Goal: Task Accomplishment & Management: Manage account settings

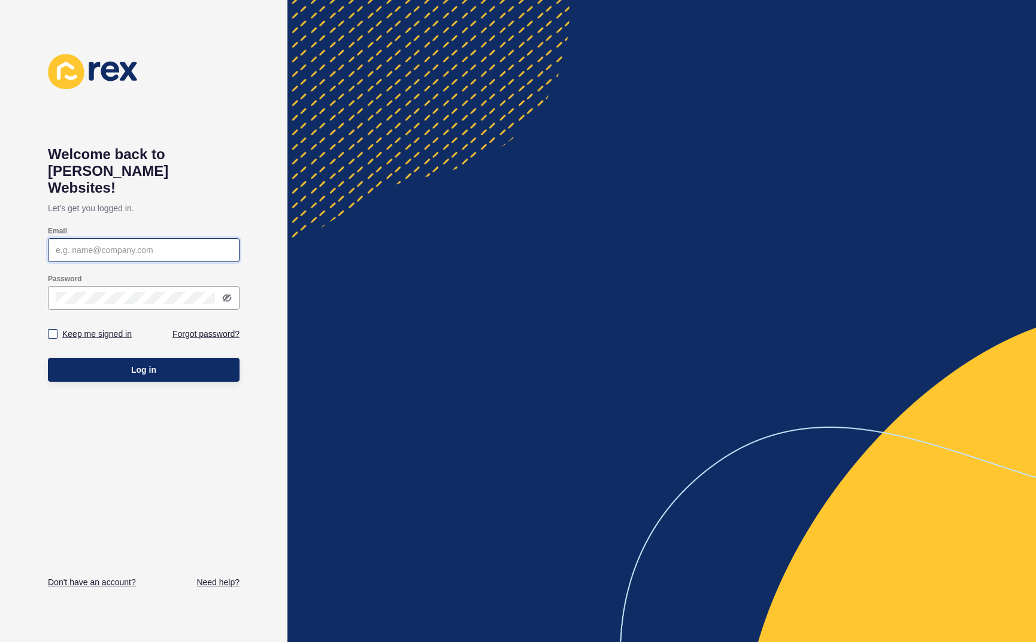
type input "[PERSON_NAME][EMAIL_ADDRESS]"
click at [86, 328] on label "Keep me signed in" at bounding box center [96, 334] width 69 height 12
click at [58, 330] on input "Keep me signed in" at bounding box center [54, 334] width 8 height 8
checkbox input "true"
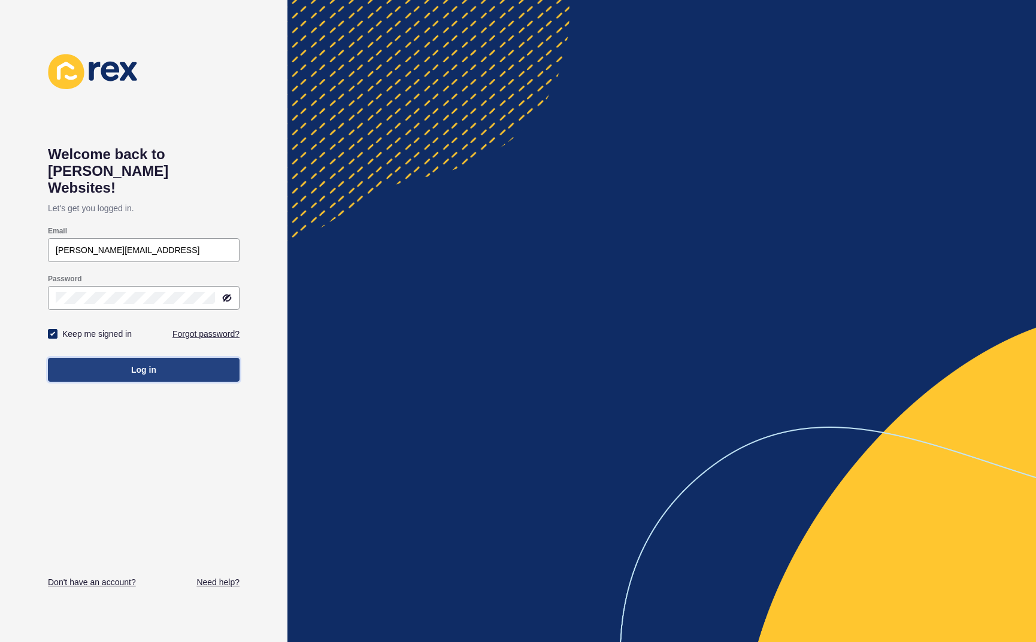
click at [126, 361] on button "Log in" at bounding box center [144, 370] width 192 height 24
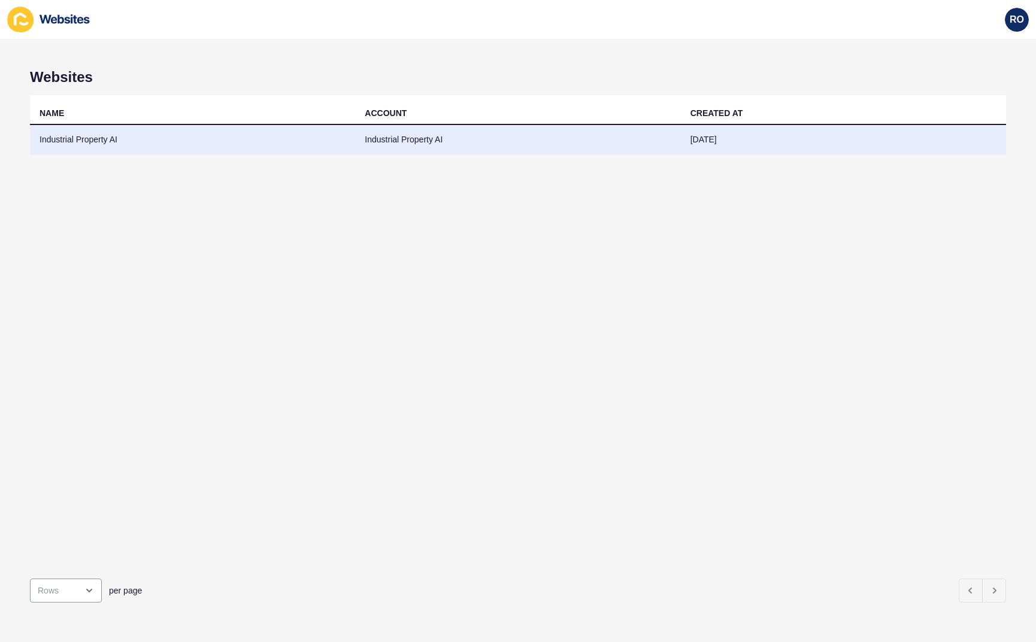
click at [403, 139] on td "Industrial Property AI" at bounding box center [517, 139] width 325 height 29
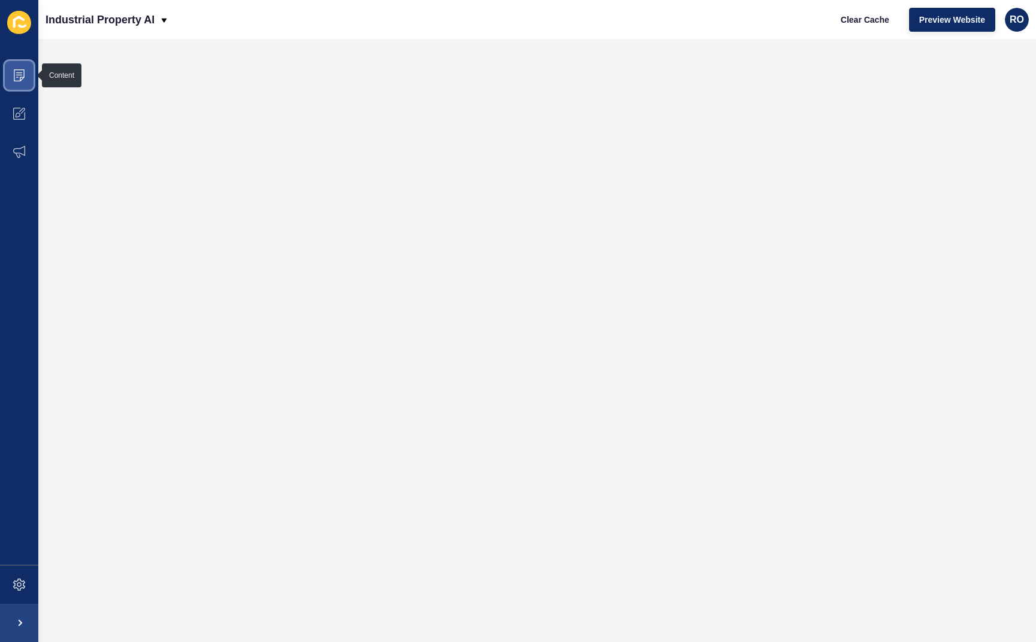
click at [17, 69] on icon at bounding box center [19, 75] width 11 height 12
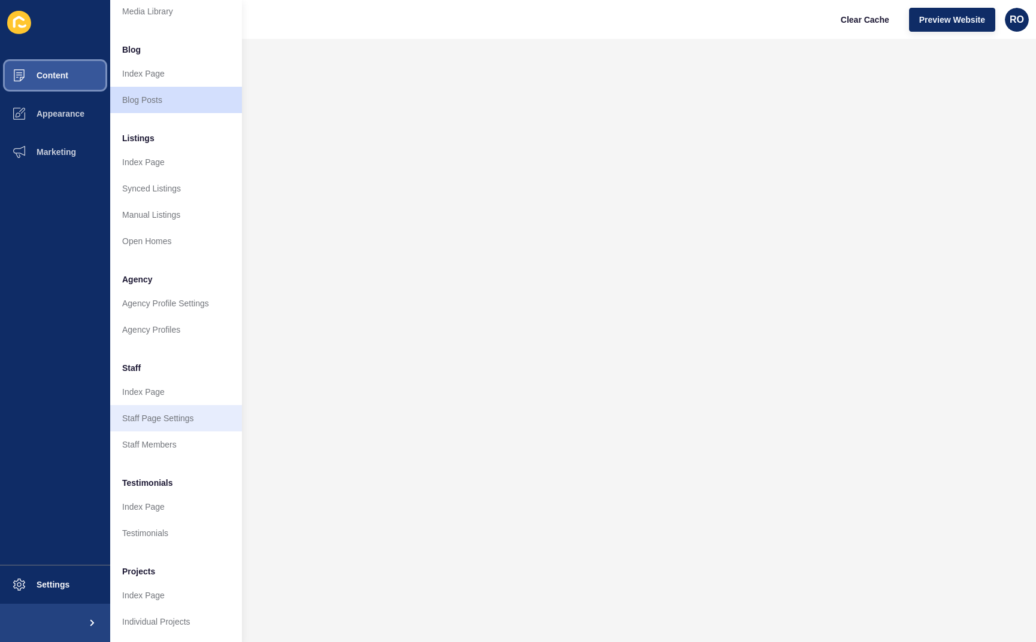
scroll to position [68, 0]
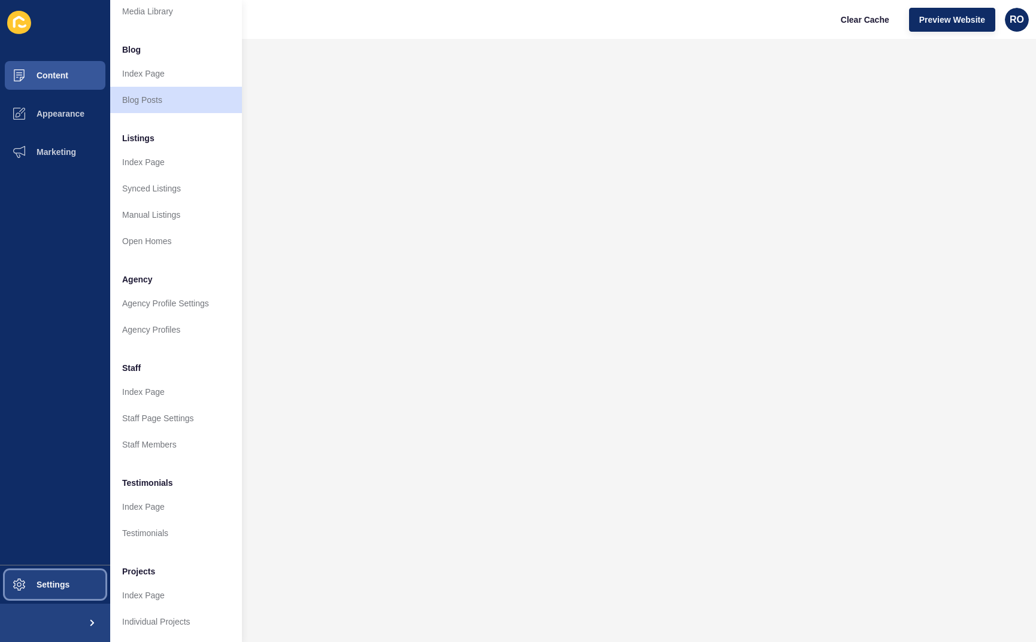
click at [67, 571] on button "Settings" at bounding box center [55, 585] width 110 height 38
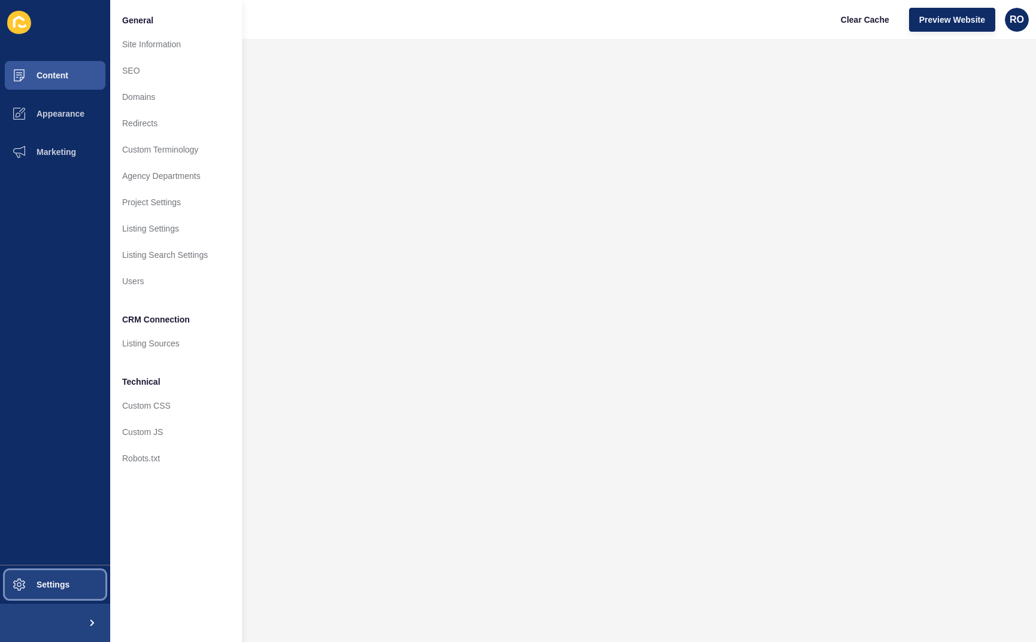
scroll to position [0, 0]
click at [63, 117] on span "Appearance" at bounding box center [41, 114] width 86 height 10
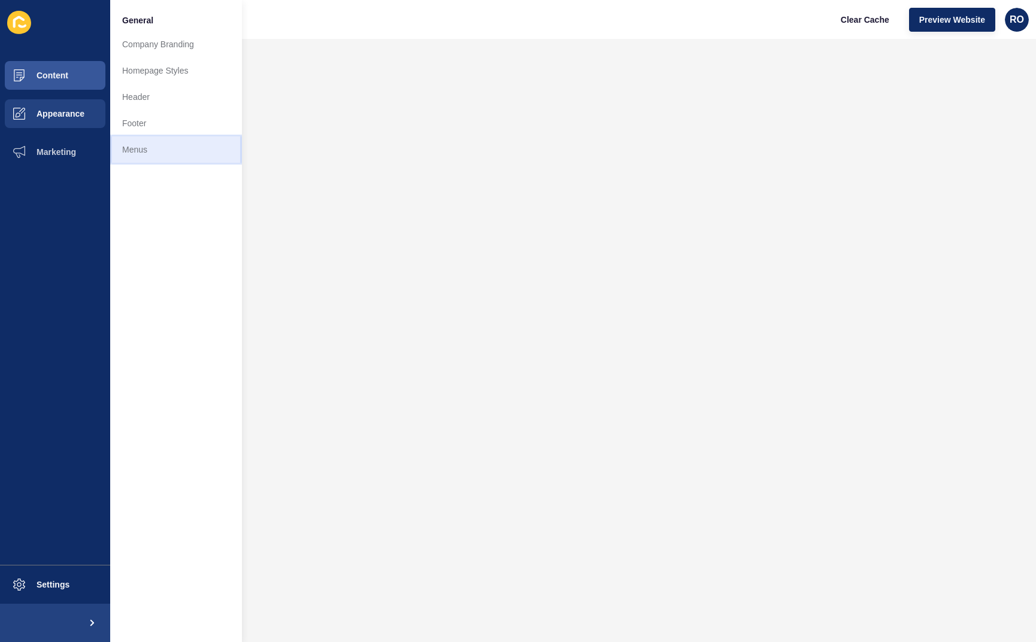
click at [140, 139] on link "Menus" at bounding box center [176, 149] width 132 height 26
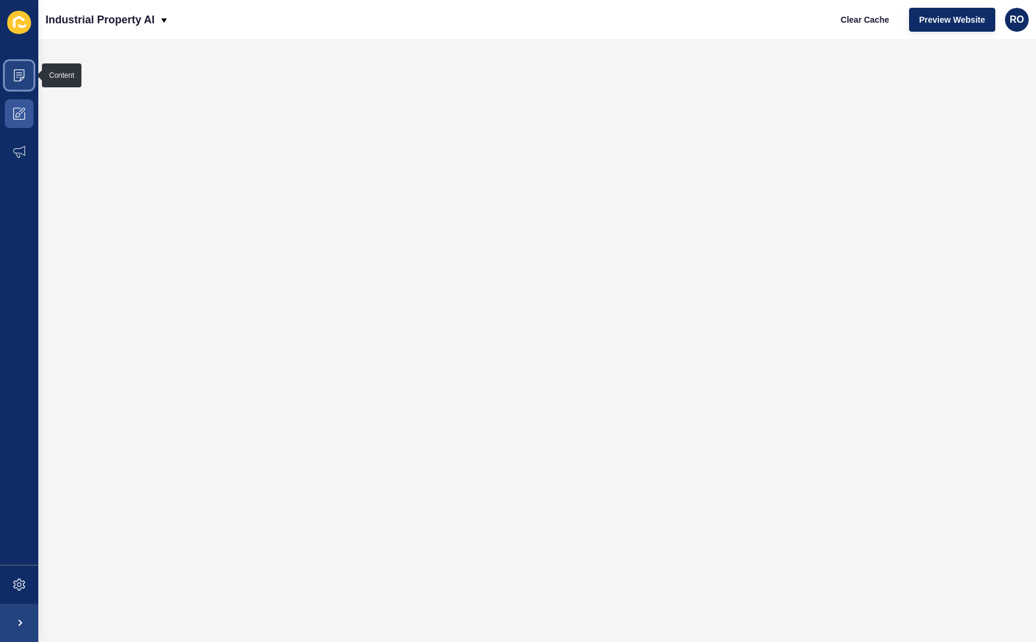
click at [28, 74] on span at bounding box center [19, 75] width 38 height 38
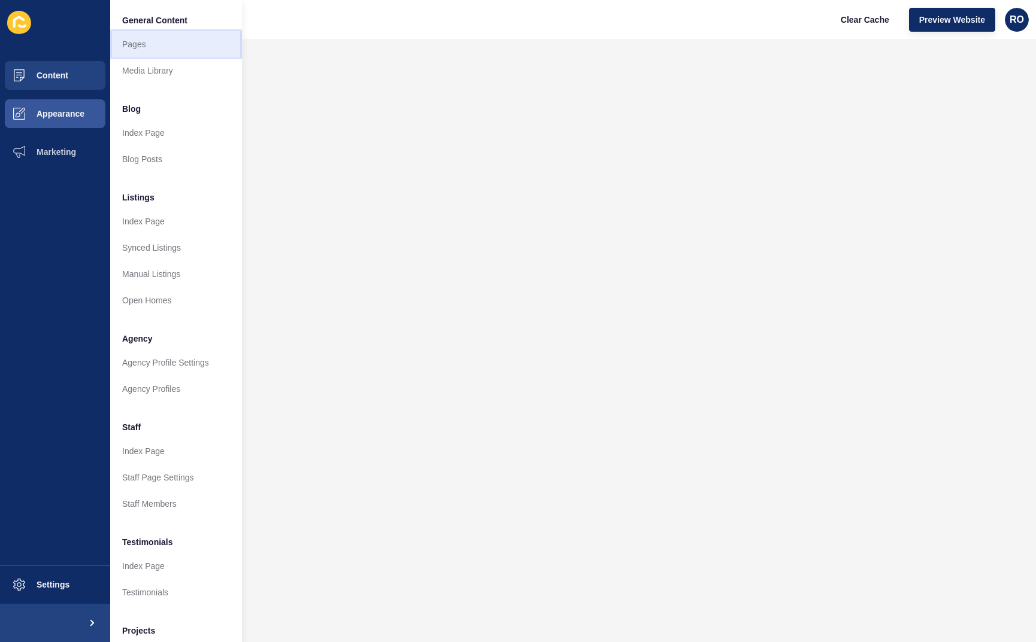
click at [162, 42] on link "Pages" at bounding box center [176, 44] width 132 height 26
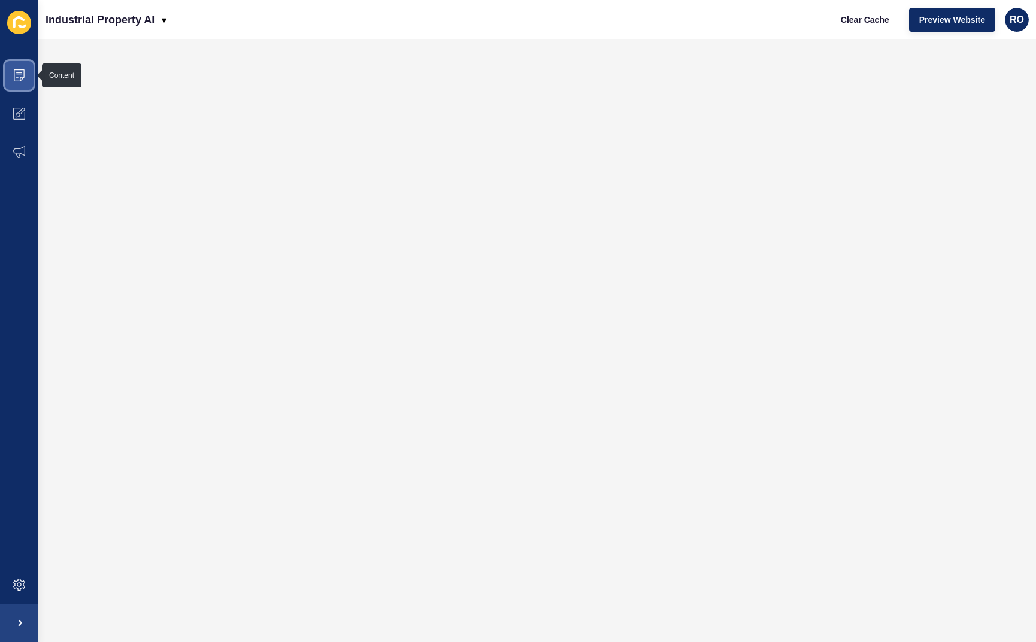
click at [23, 71] on icon at bounding box center [19, 75] width 12 height 12
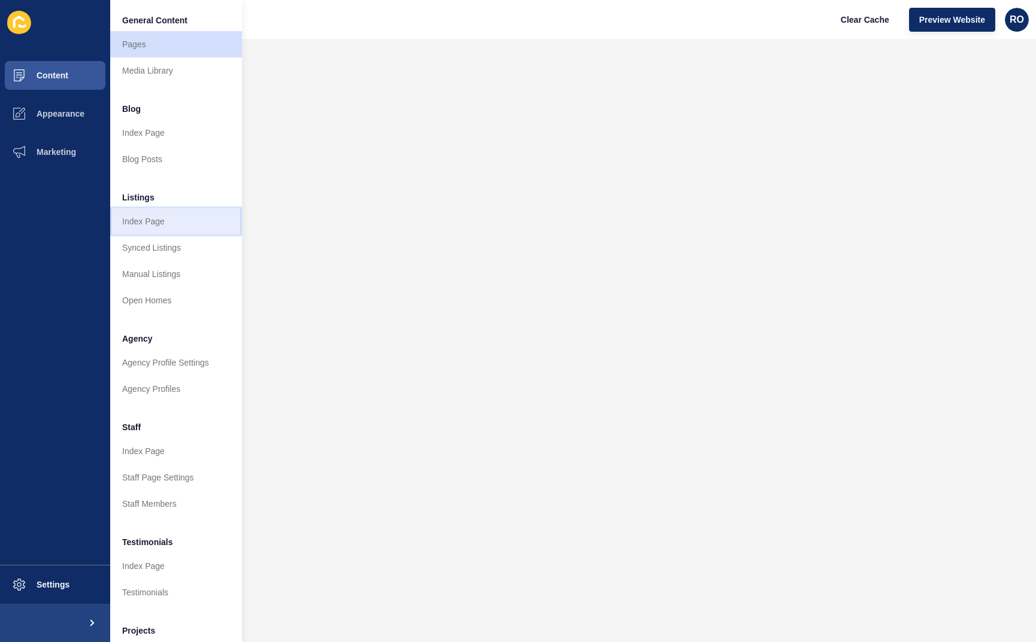
click at [187, 227] on link "Index Page" at bounding box center [176, 221] width 132 height 26
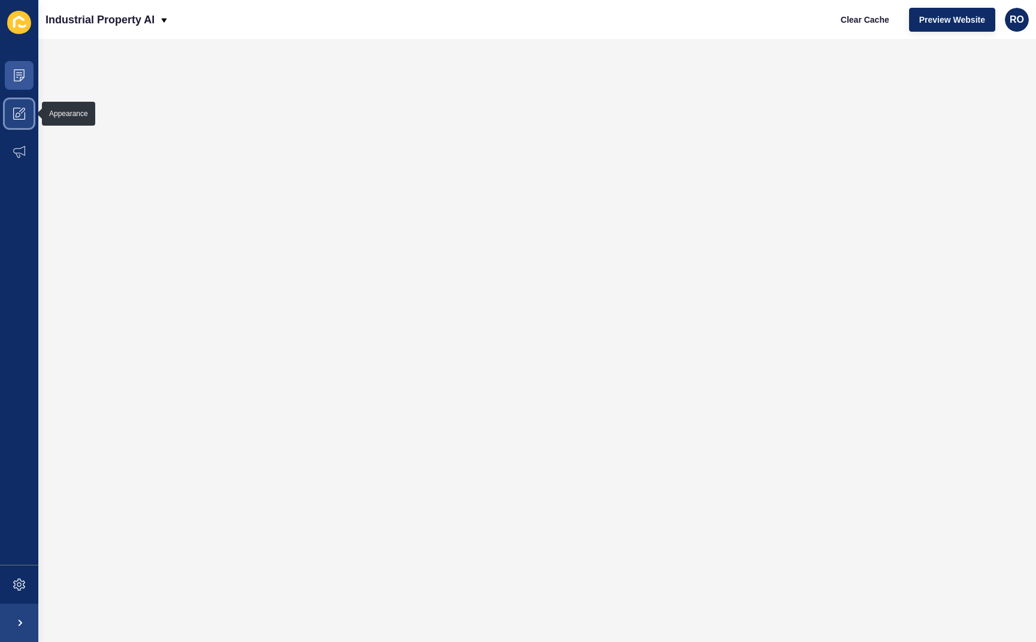
click at [21, 111] on icon at bounding box center [22, 111] width 6 height 6
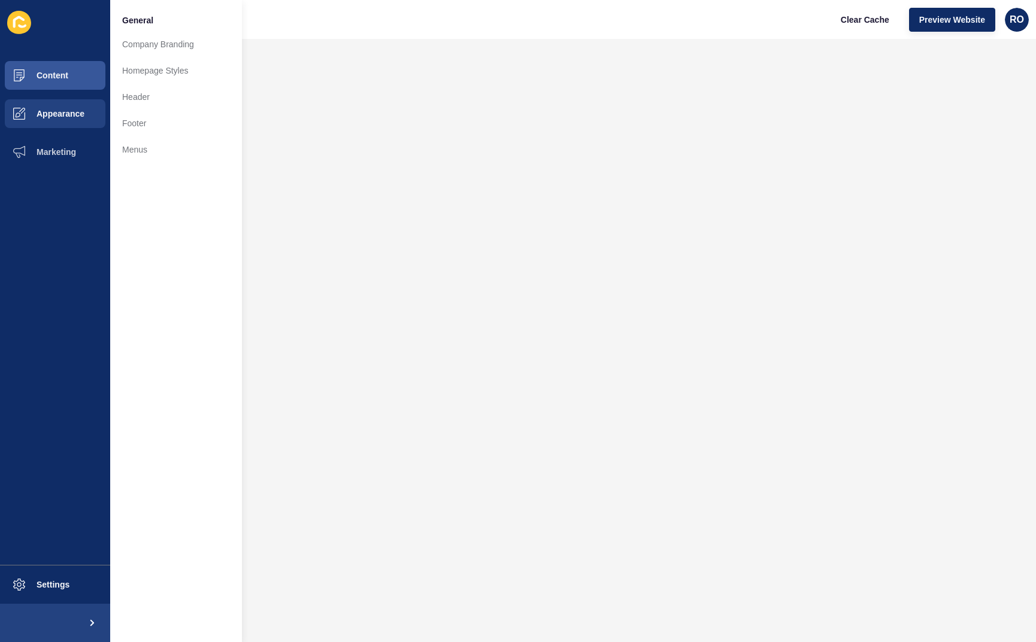
click at [24, 28] on icon at bounding box center [22, 27] width 8 height 4
click at [65, 72] on span "Content" at bounding box center [33, 76] width 70 height 10
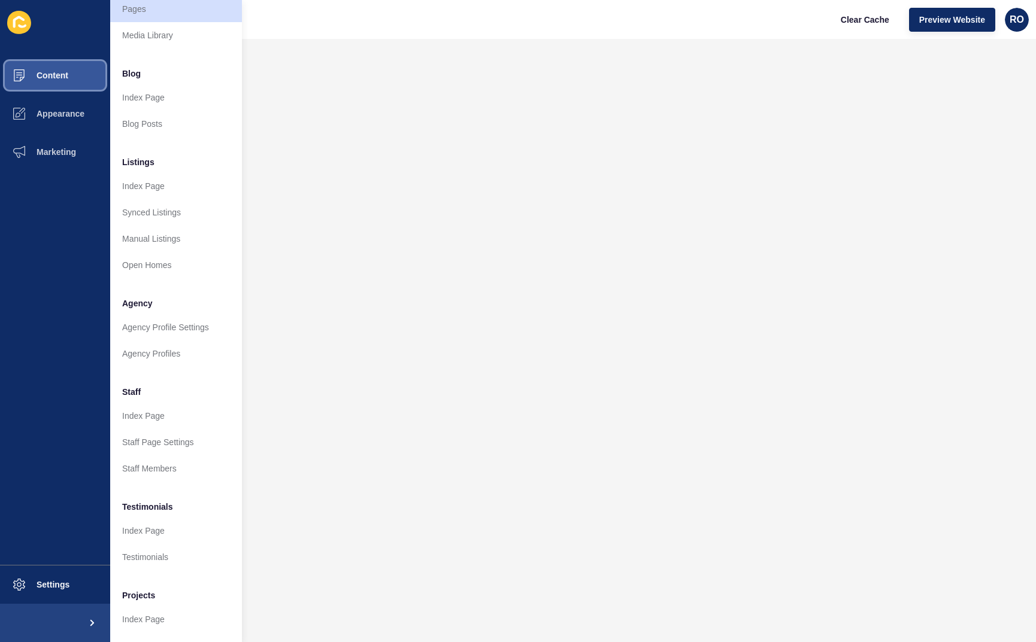
scroll to position [68, 0]
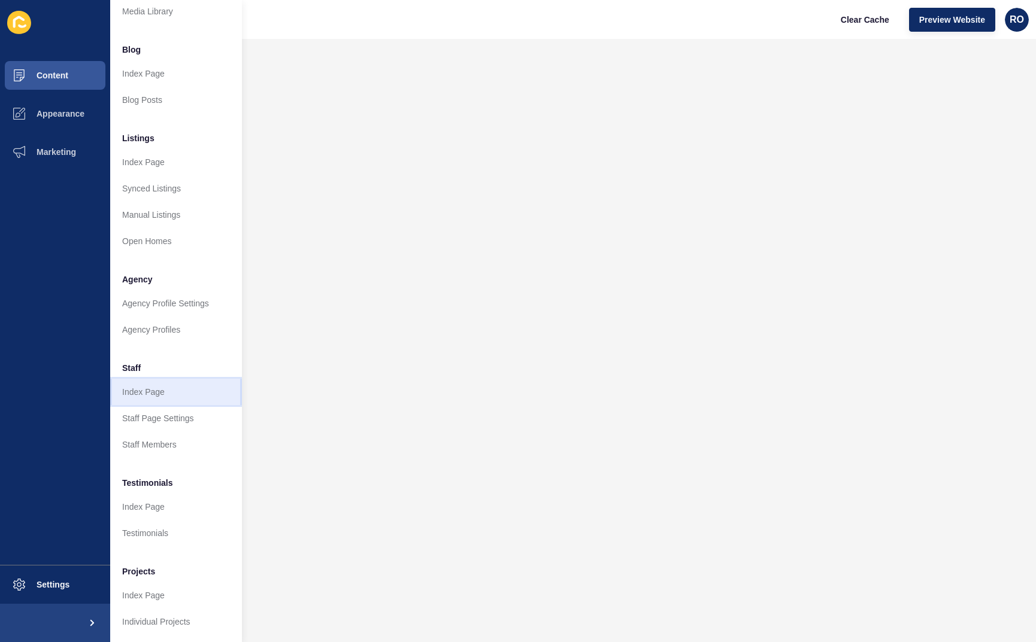
click at [153, 379] on link "Index Page" at bounding box center [176, 392] width 132 height 26
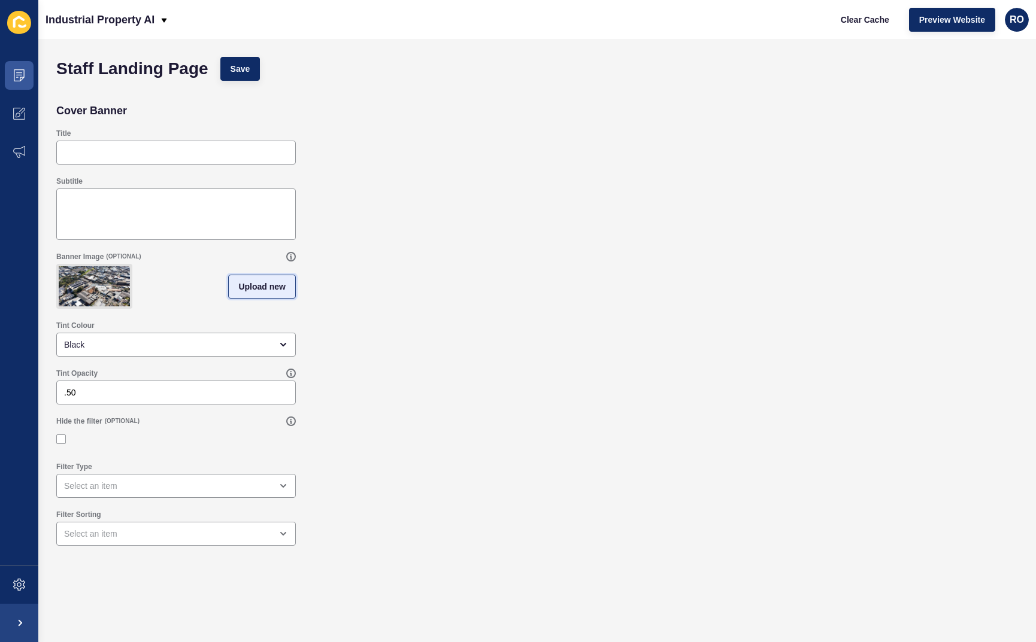
click at [265, 293] on span "Upload new" at bounding box center [261, 287] width 47 height 12
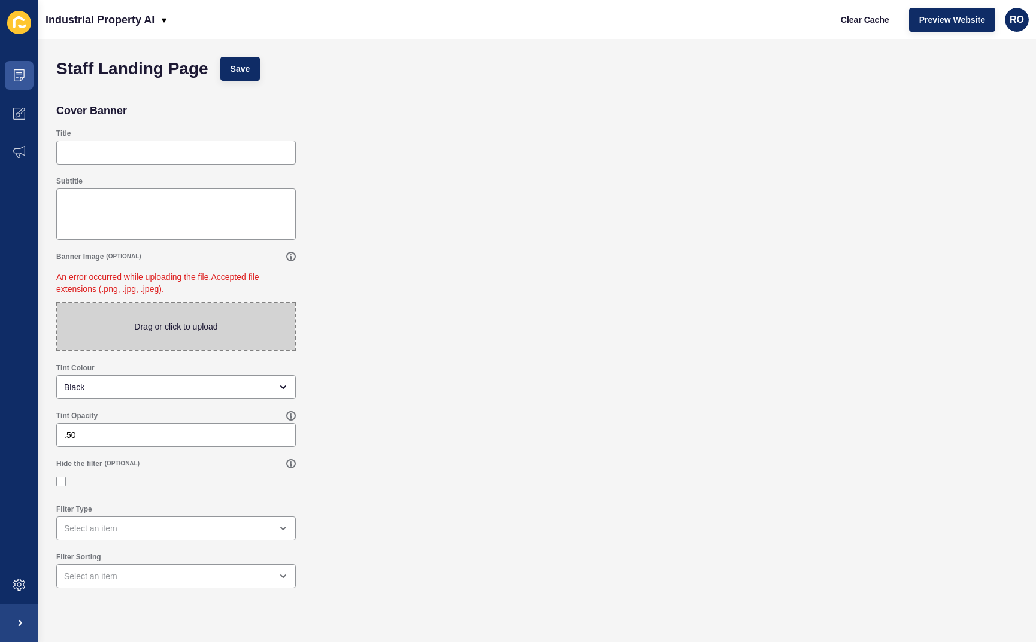
click at [177, 320] on span at bounding box center [175, 327] width 237 height 47
click at [57, 304] on input "Drag or click to upload" at bounding box center [57, 304] width 0 height 0
